Goal: Task Accomplishment & Management: Manage account settings

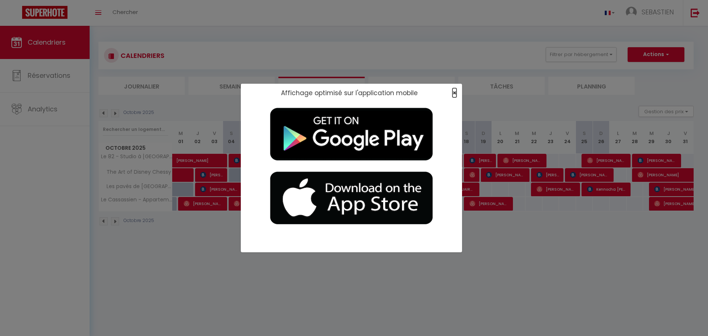
click at [455, 93] on span "×" at bounding box center [455, 92] width 4 height 9
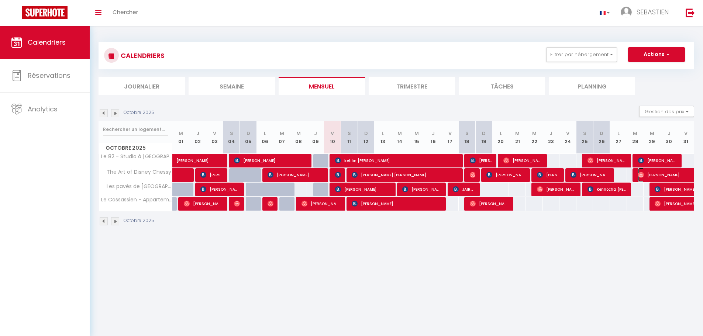
click at [667, 173] on span "[PERSON_NAME]" at bounding box center [672, 175] width 68 height 14
select select "OK"
select select "0"
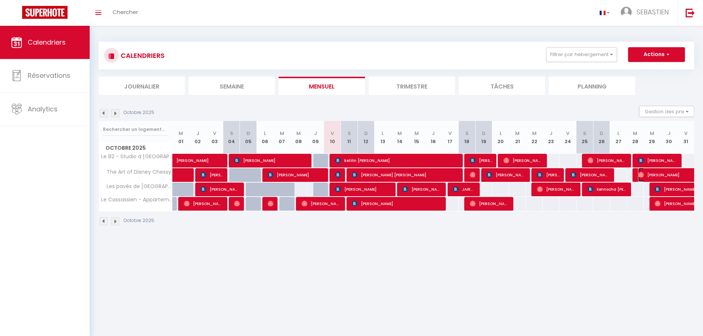
select select "1"
select select
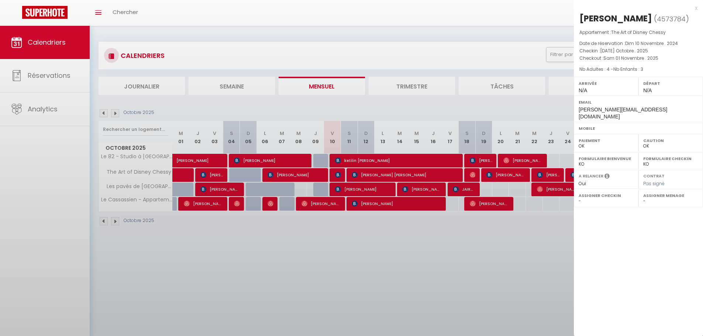
select select "42938"
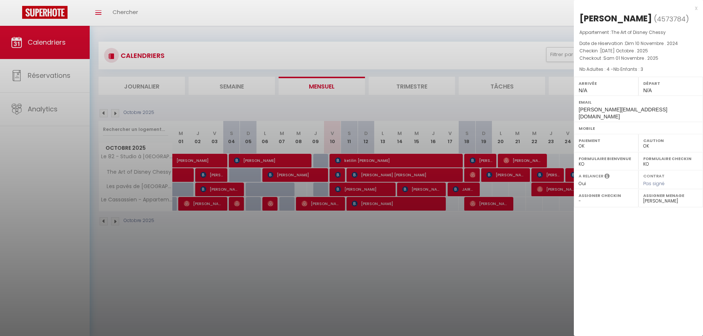
click at [396, 54] on div at bounding box center [351, 168] width 703 height 336
